Goal: Task Accomplishment & Management: Use online tool/utility

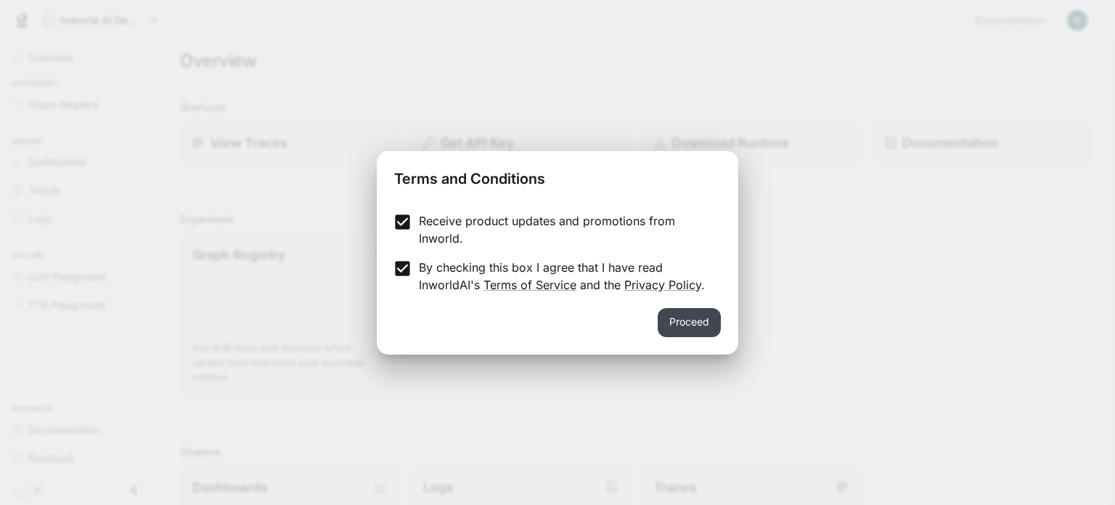
click at [703, 328] on button "Proceed" at bounding box center [689, 322] width 63 height 29
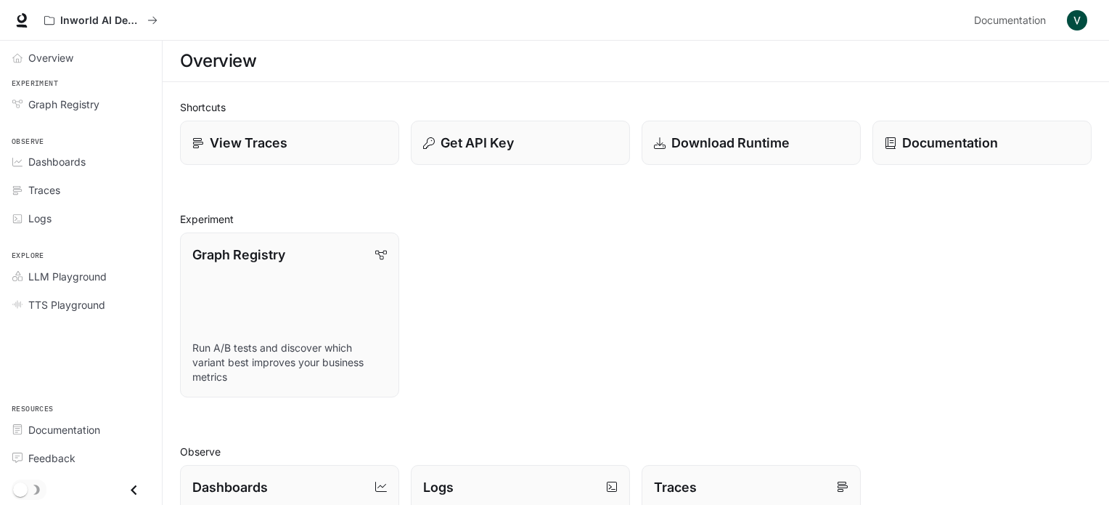
scroll to position [73, 0]
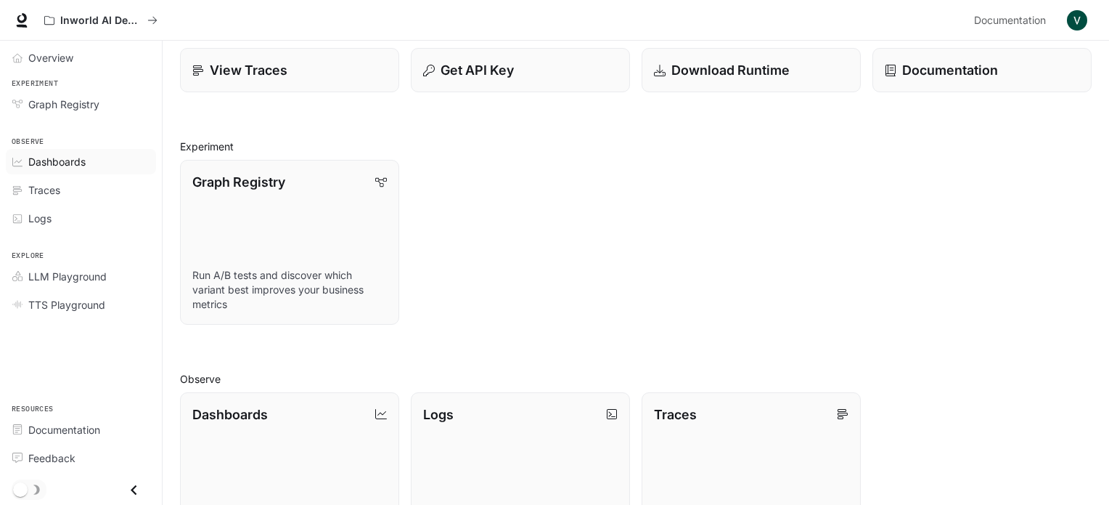
click at [50, 162] on span "Dashboards" at bounding box center [56, 161] width 57 height 15
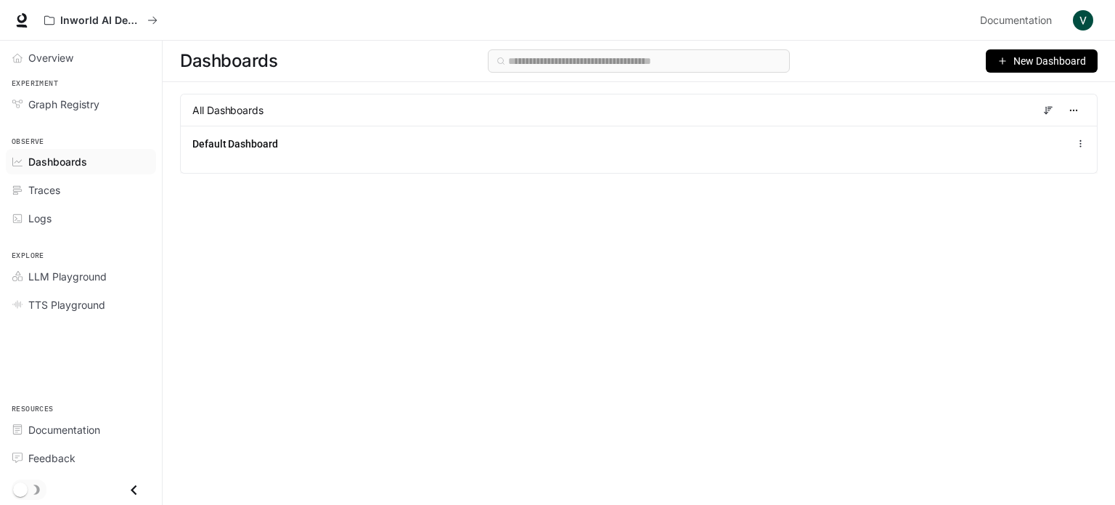
click at [1045, 57] on span "New Dashboard" at bounding box center [1049, 61] width 73 height 16
click at [1016, 93] on div "Create dashboard" at bounding box center [1025, 92] width 121 height 16
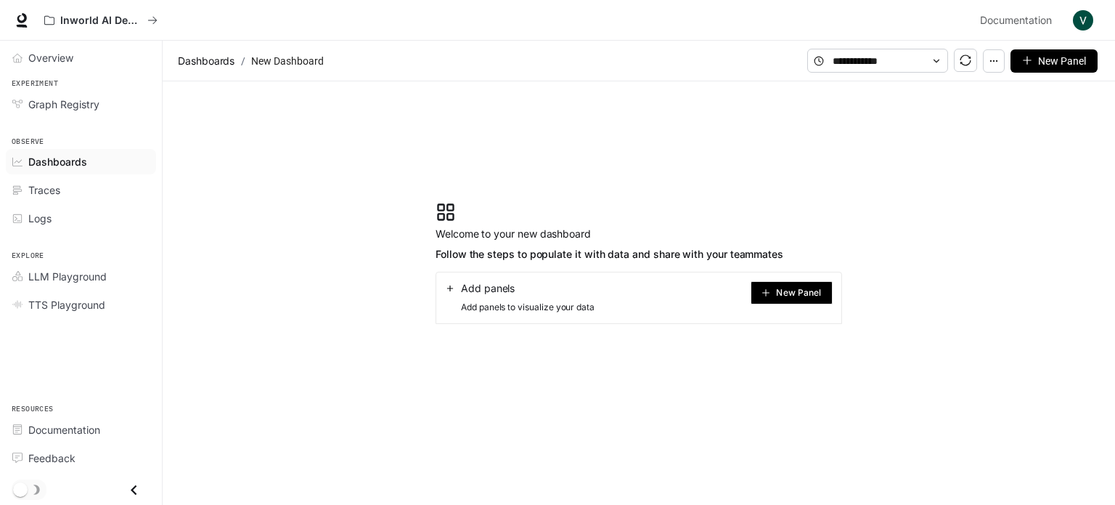
click at [771, 295] on button "New Panel" at bounding box center [792, 292] width 82 height 23
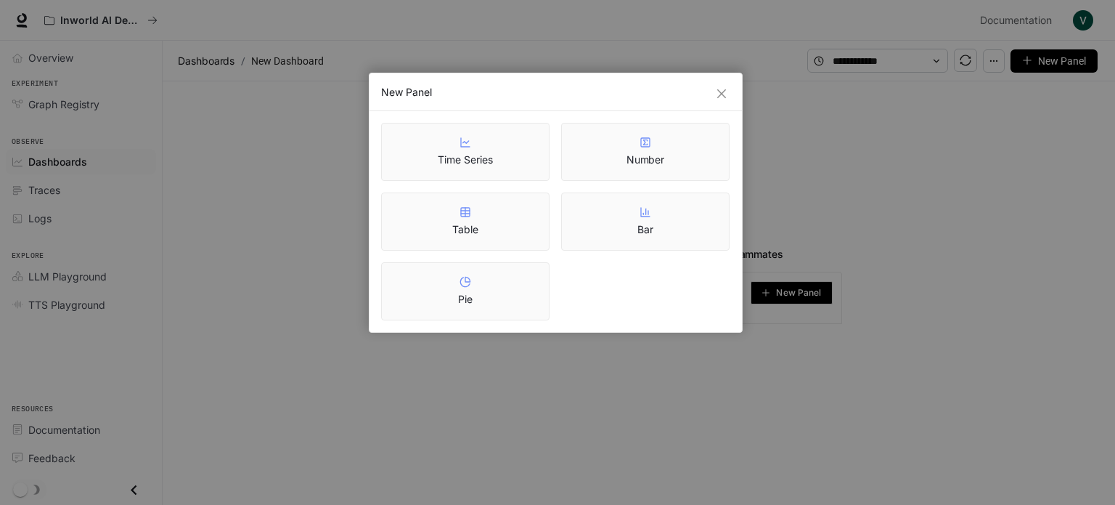
click at [482, 158] on article "Time Series" at bounding box center [465, 159] width 54 height 15
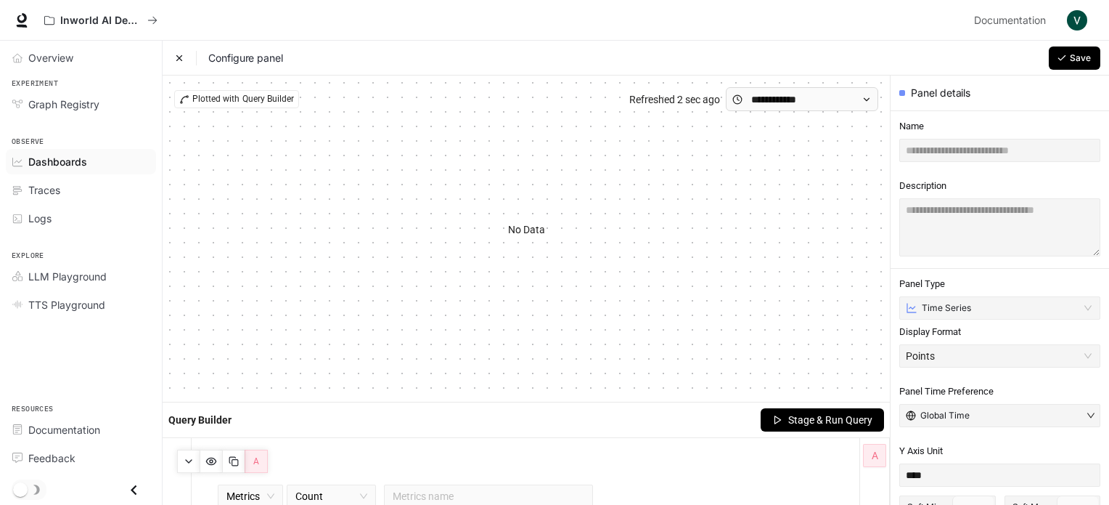
click at [830, 422] on span "Stage & Run Query" at bounding box center [830, 420] width 84 height 16
